Goal: Transaction & Acquisition: Purchase product/service

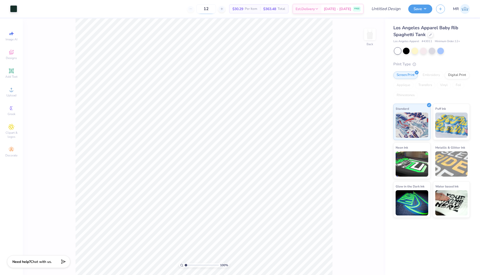
click at [216, 12] on input "12" at bounding box center [206, 8] width 20 height 9
type input "1"
type input "150"
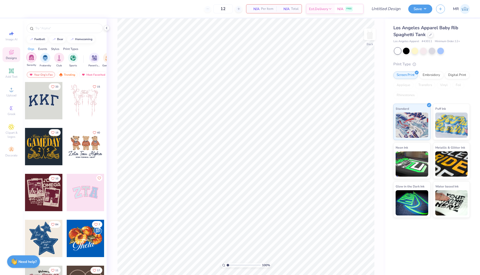
click at [29, 60] on img "filter for Sorority" at bounding box center [32, 58] width 6 height 6
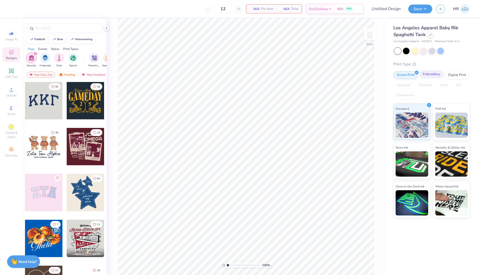
click at [429, 77] on div "Embroidery" at bounding box center [431, 75] width 24 height 8
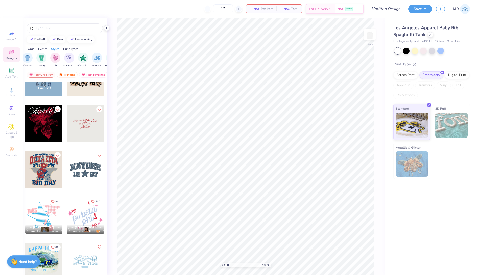
scroll to position [0, 269]
click at [68, 55] on img "filter for Minimalist" at bounding box center [69, 58] width 6 height 6
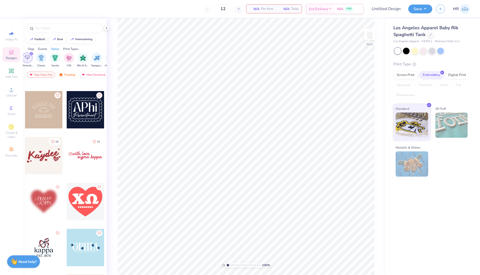
scroll to position [92, 0]
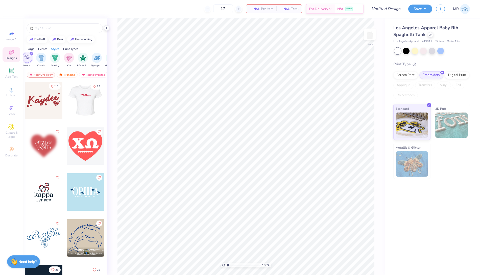
click at [79, 108] on div at bounding box center [85, 100] width 37 height 37
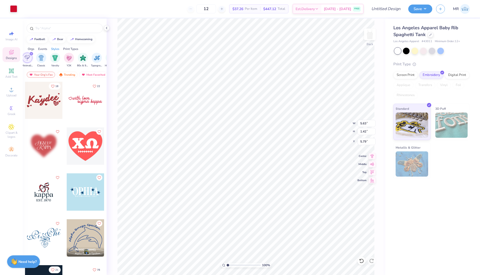
type input "3.51"
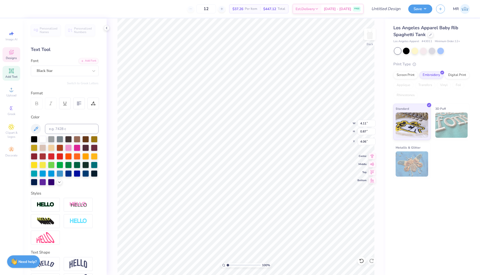
scroll to position [5, 1]
type textarea "k"
type textarea "alpha gamma delta"
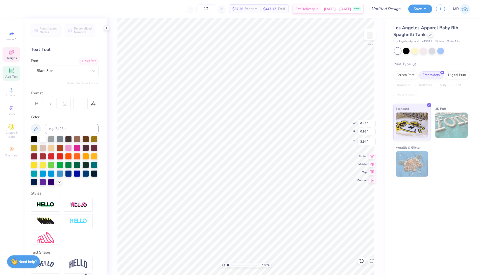
type input "5.04"
type input "0.74"
type input "4.21"
click at [214, 9] on input "12" at bounding box center [206, 8] width 20 height 9
type input "1"
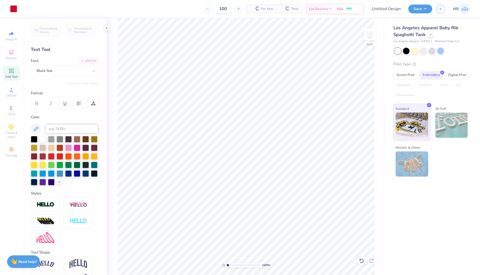
type input "100"
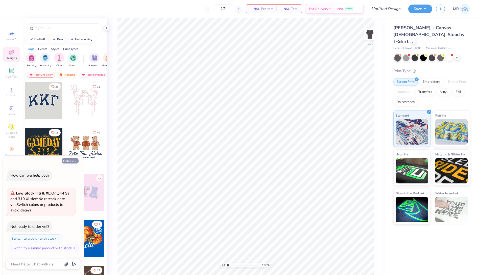
click at [72, 161] on button "Collapse" at bounding box center [70, 160] width 17 height 5
type textarea "x"
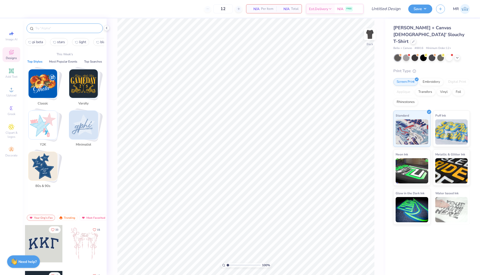
click at [42, 28] on input "text" at bounding box center [67, 28] width 65 height 5
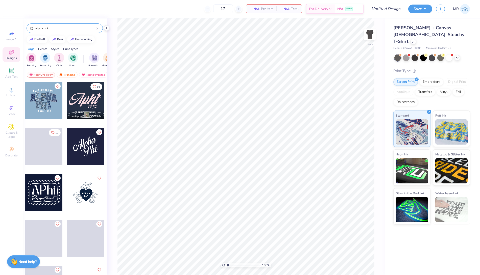
type input "alpha phi"
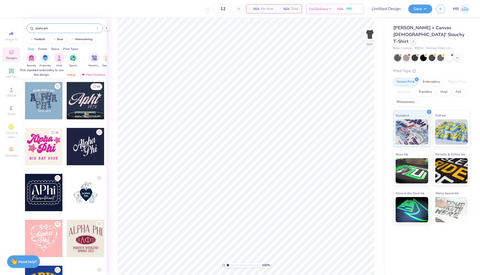
click at [37, 96] on div at bounding box center [43, 100] width 37 height 37
click at [44, 100] on div at bounding box center [6, 100] width 112 height 37
click at [43, 101] on div at bounding box center [43, 100] width 37 height 37
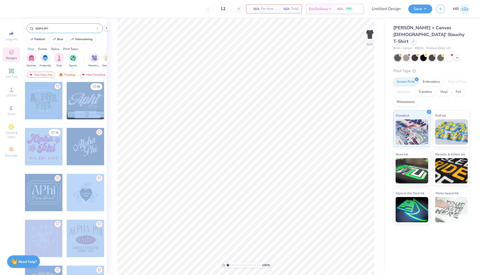
click at [203, 111] on div "12 N/A Per Item N/A Total Est. Delivery N/A FREE Design Title Save MR Image AI …" at bounding box center [240, 137] width 480 height 275
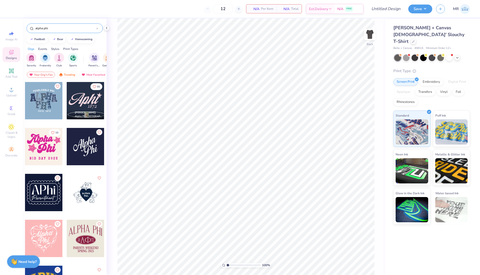
click at [41, 102] on div at bounding box center [43, 100] width 37 height 37
click at [41, 100] on div at bounding box center [43, 100] width 37 height 37
click at [431, 78] on div "Embroidery" at bounding box center [431, 82] width 24 height 8
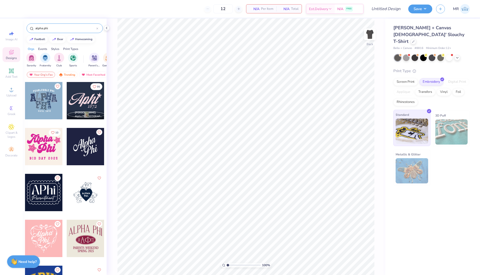
click at [406, 119] on img at bounding box center [412, 131] width 33 height 25
drag, startPoint x: 44, startPoint y: 105, endPoint x: 47, endPoint y: 106, distance: 2.8
click at [47, 106] on div at bounding box center [43, 100] width 37 height 37
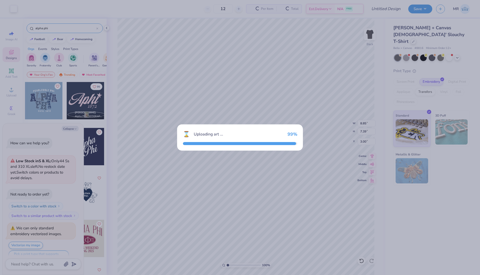
scroll to position [9, 0]
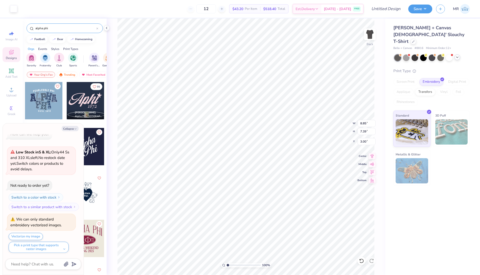
click at [456, 55] on icon at bounding box center [457, 57] width 4 height 4
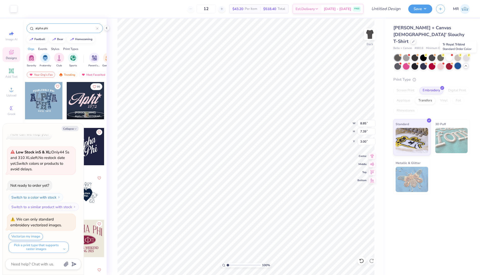
click at [455, 63] on div at bounding box center [457, 66] width 7 height 7
click at [465, 54] on div at bounding box center [466, 57] width 7 height 7
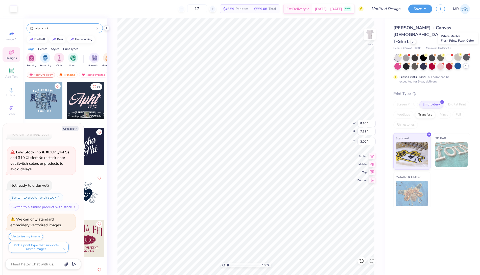
click at [457, 54] on div at bounding box center [457, 57] width 7 height 7
click at [69, 129] on button "Collapse" at bounding box center [70, 128] width 17 height 5
type textarea "x"
